Goal: Task Accomplishment & Management: Use online tool/utility

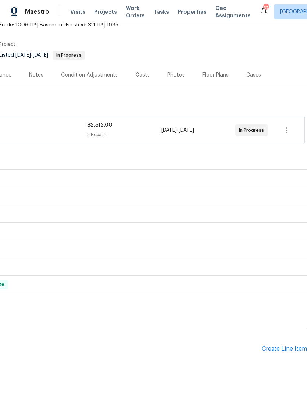
scroll to position [47, 109]
click at [277, 350] on div "Create Line Item" at bounding box center [284, 349] width 45 height 7
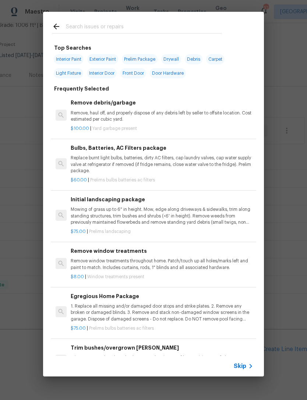
click at [108, 14] on div at bounding box center [137, 26] width 188 height 29
click at [106, 27] on input "text" at bounding box center [144, 27] width 156 height 11
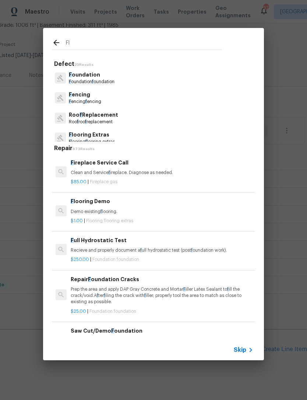
type input "Flo"
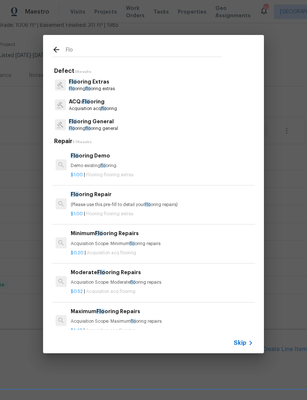
click at [103, 125] on p "Flo oring General" at bounding box center [93, 122] width 49 height 8
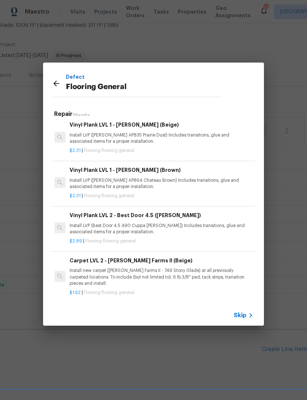
scroll to position [139, 1]
click at [107, 223] on p "Install LVP (Best Door 4.5 490 Cuppa [PERSON_NAME]) Includes transitions, glue …" at bounding box center [161, 229] width 182 height 13
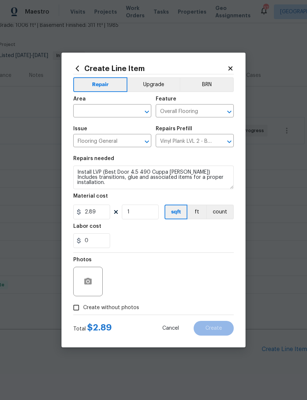
click at [118, 106] on input "text" at bounding box center [101, 111] width 57 height 11
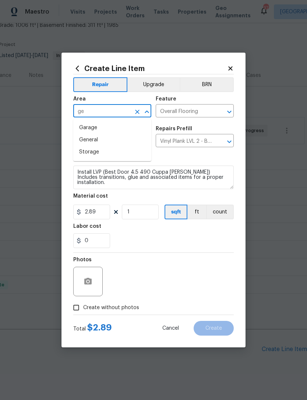
type input "g"
click at [110, 140] on li "Interior Overall" at bounding box center [112, 140] width 78 height 12
type input "Interior Overall"
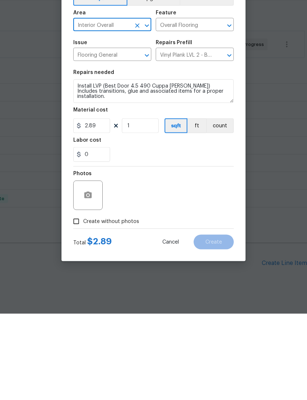
click at [73, 300] on input "Create without photos" at bounding box center [76, 307] width 14 height 14
checkbox input "true"
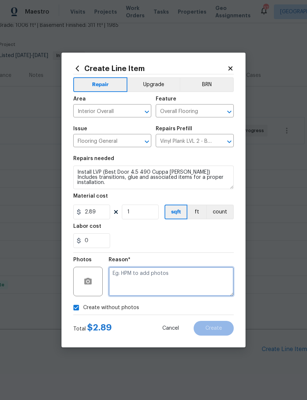
click at [129, 277] on textarea at bounding box center [171, 281] width 125 height 29
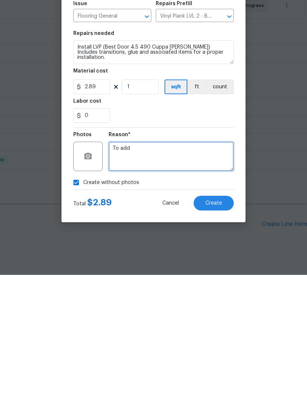
type textarea "To add"
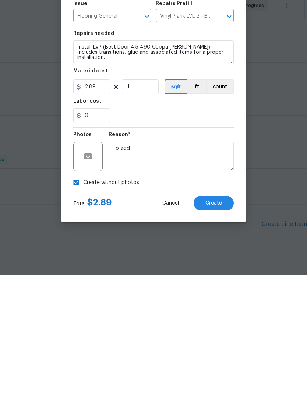
click at [178, 300] on div "Create without photos" at bounding box center [153, 307] width 160 height 14
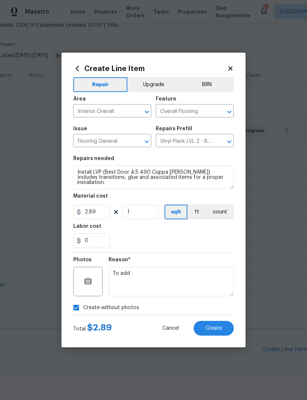
click at [217, 330] on span "Create" at bounding box center [213, 329] width 17 height 6
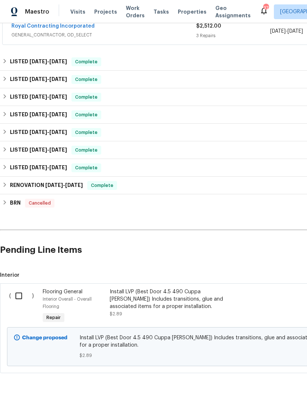
scroll to position [146, 0]
click at [22, 288] on input "checkbox" at bounding box center [21, 295] width 21 height 15
checkbox input "true"
click at [256, 383] on span "Create Work Order" at bounding box center [264, 381] width 49 height 9
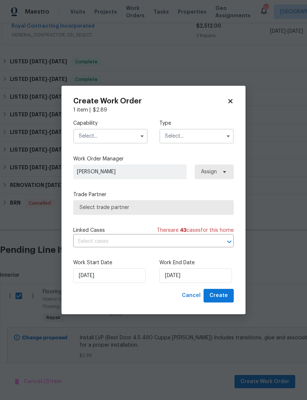
click at [132, 129] on input "text" at bounding box center [110, 136] width 74 height 15
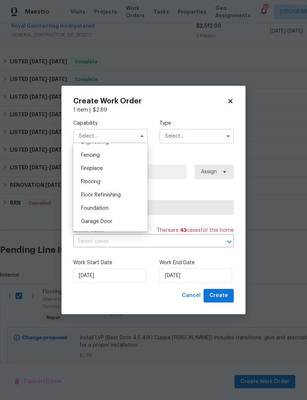
scroll to position [259, 0]
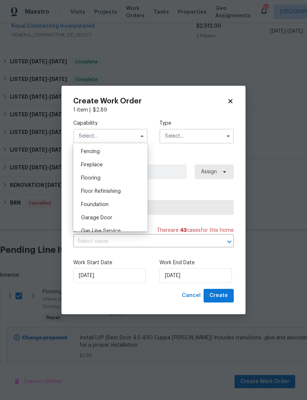
click at [95, 178] on span "Flooring" at bounding box center [90, 177] width 19 height 5
type input "Flooring"
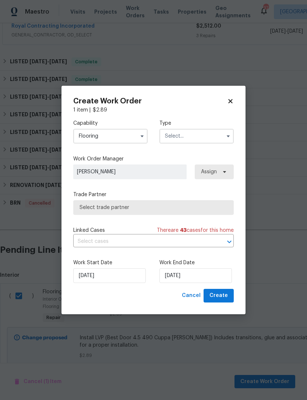
click at [212, 131] on input "text" at bounding box center [196, 136] width 74 height 15
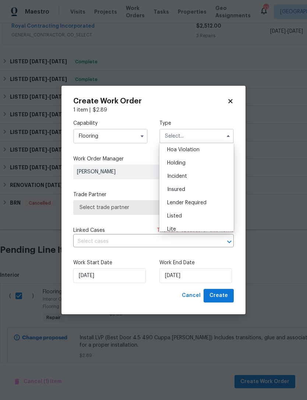
scroll to position [26, 0]
click at [181, 202] on span "Listed" at bounding box center [174, 204] width 15 height 5
type input "Listed"
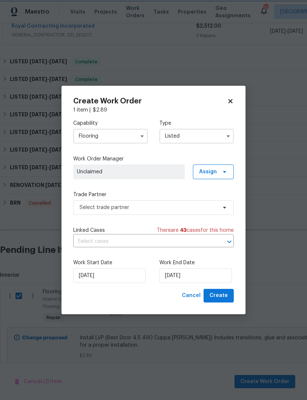
scroll to position [0, 0]
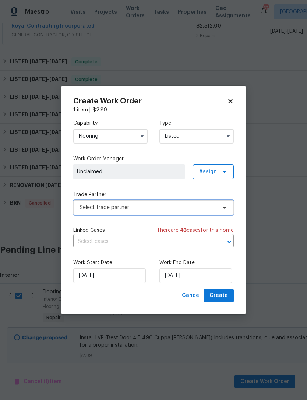
click at [224, 207] on icon at bounding box center [224, 208] width 3 height 2
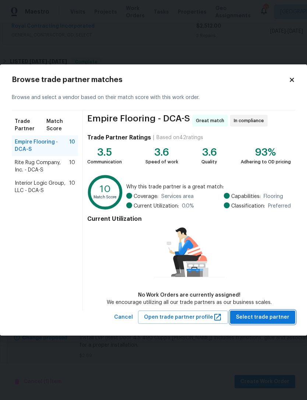
click at [271, 317] on span "Select trade partner" at bounding box center [262, 317] width 53 height 9
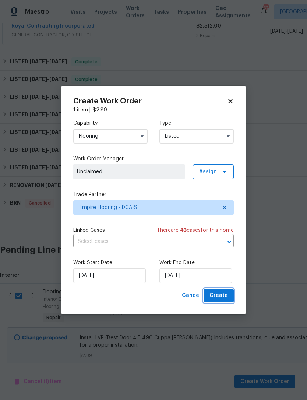
click at [224, 294] on span "Create" at bounding box center [218, 295] width 18 height 9
checkbox input "false"
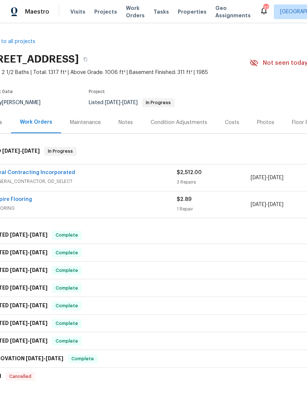
scroll to position [0, 20]
click at [19, 199] on link "Empire Flooring" at bounding box center [11, 199] width 40 height 5
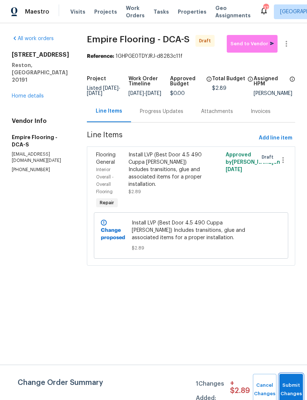
click at [291, 392] on span "Submit Changes" at bounding box center [291, 389] width 16 height 17
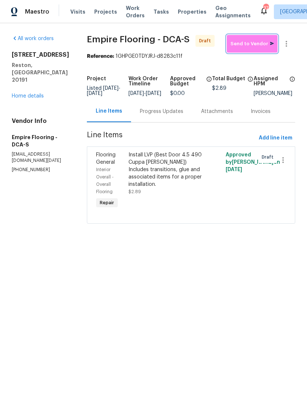
click at [257, 40] on span "Send to Vendor" at bounding box center [251, 44] width 43 height 8
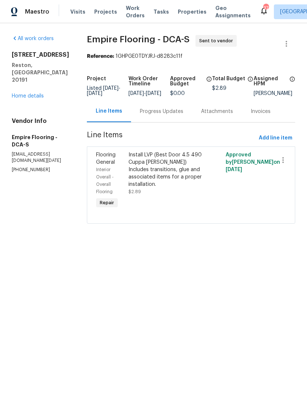
click at [178, 176] on div "Install LVP (Best Door 4.5 490 Cuppa [PERSON_NAME]) Includes transitions, glue …" at bounding box center [166, 169] width 77 height 37
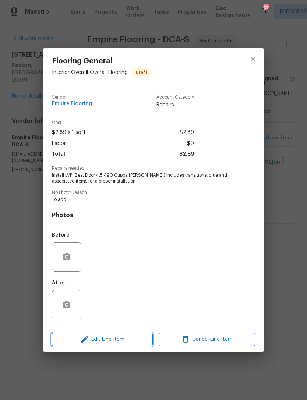
click at [117, 337] on span "Edit Line Item" at bounding box center [102, 339] width 96 height 9
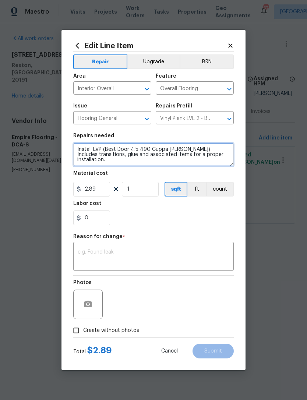
click at [199, 152] on textarea "Install LVP (Best Door 4.5 490 Cuppa [PERSON_NAME]) Includes transitions, glue …" at bounding box center [153, 155] width 160 height 24
click at [204, 156] on textarea "Install LVP (Best Door 4.5 490 Cuppa [PERSON_NAME]) Includes transitions, glue …" at bounding box center [153, 155] width 160 height 24
type textarea "Install LVP ("
click at [176, 147] on textarea "Install gray LVP per discussion main floor basement bathroom do not do the bath…" at bounding box center [153, 155] width 160 height 24
click at [176, 149] on textarea "Install gray LVP per discussion main floor basement bathroom do not do the bath…" at bounding box center [153, 155] width 160 height 24
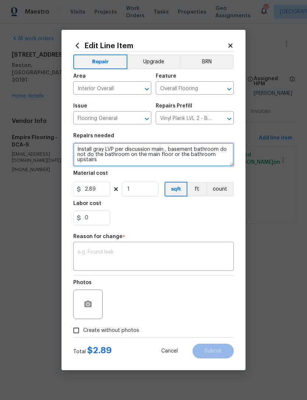
click at [161, 148] on textarea "Install gray LVP per discussion main , basement bathroom do not do the bathroom…" at bounding box center [153, 155] width 160 height 24
click at [164, 154] on textarea "Install gray LVP per discussion main floor kitchen , living and dining room , b…" at bounding box center [153, 155] width 160 height 24
click at [179, 161] on textarea "Install gray LVP per discussion main floor kitchen , living and dining room , b…" at bounding box center [153, 155] width 160 height 24
click at [110, 157] on textarea "Install gray LVP per discussion main floor kitchen , living and dining room , b…" at bounding box center [153, 155] width 160 height 24
click at [185, 155] on textarea "Install gray LVP per discussion main floor kitchen , living and dining room ,an…" at bounding box center [153, 155] width 160 height 24
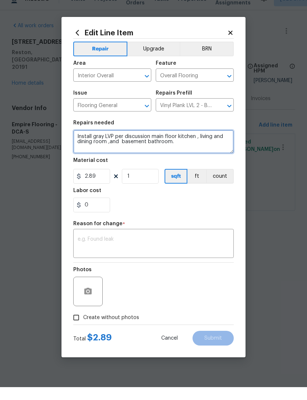
type textarea "Install gray LVP per discussion main floor kitchen , living and dining room ,an…"
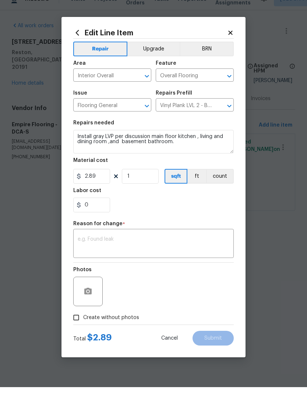
click at [123, 249] on textarea at bounding box center [154, 256] width 152 height 15
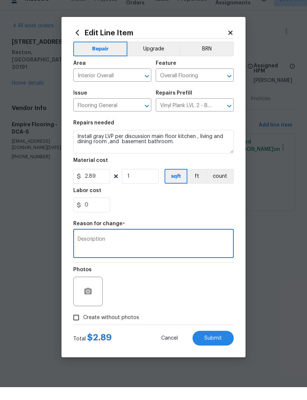
type textarea "Description"
click at [211, 210] on div "0" at bounding box center [153, 217] width 160 height 15
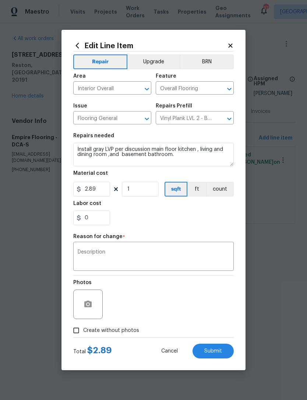
click at [215, 349] on span "Submit" at bounding box center [213, 351] width 18 height 6
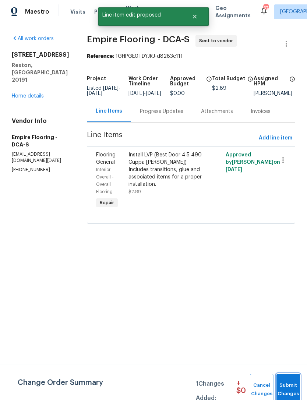
click at [295, 386] on span "Submit Changes" at bounding box center [288, 389] width 16 height 17
